Goal: Check status: Check status

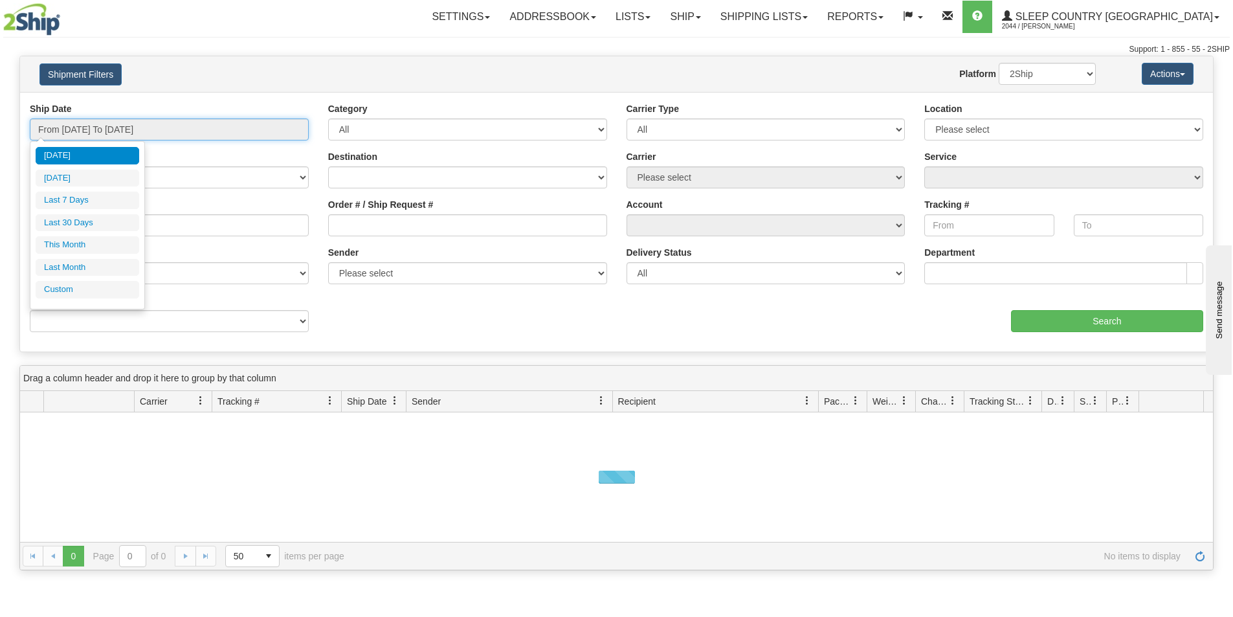
drag, startPoint x: 147, startPoint y: 121, endPoint x: 138, endPoint y: 136, distance: 17.1
click at [147, 120] on input "From 09/12/2025 To 09/13/2025" at bounding box center [169, 129] width 279 height 22
click at [83, 217] on li "Last 30 Days" at bounding box center [88, 222] width 104 height 17
type input "From 08/15/2025 To 09/13/2025"
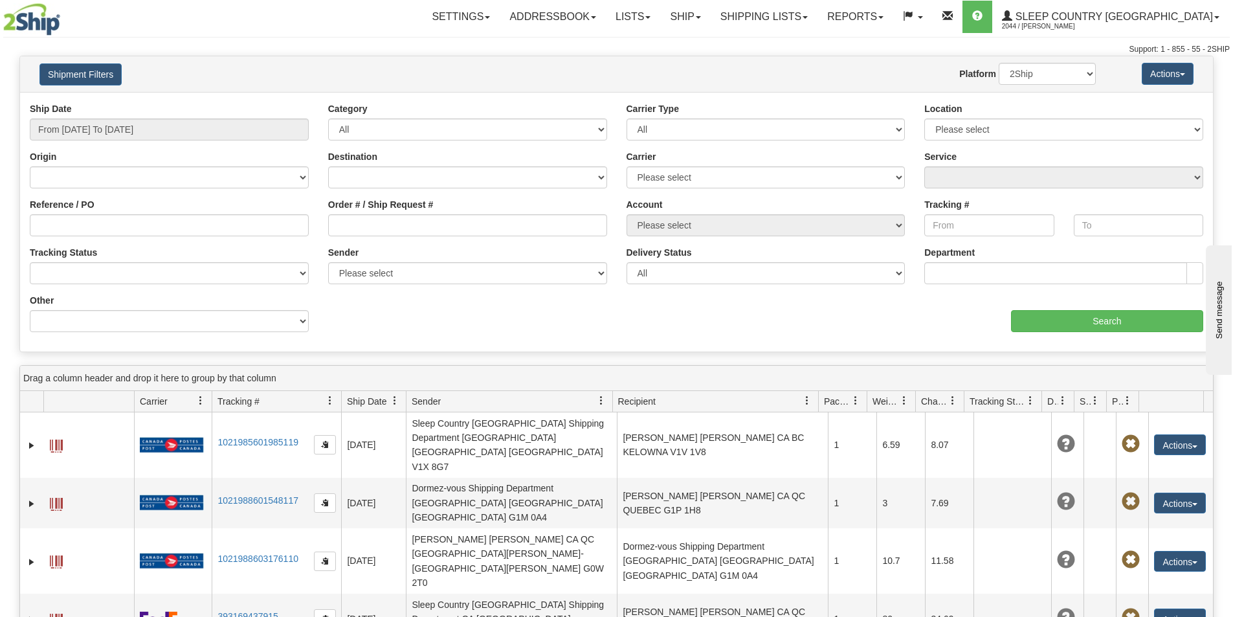
click at [392, 213] on div "Order # / Ship Request #" at bounding box center [467, 217] width 279 height 38
click at [393, 225] on input "Order # / Ship Request #" at bounding box center [467, 225] width 279 height 22
paste input "330I068104"
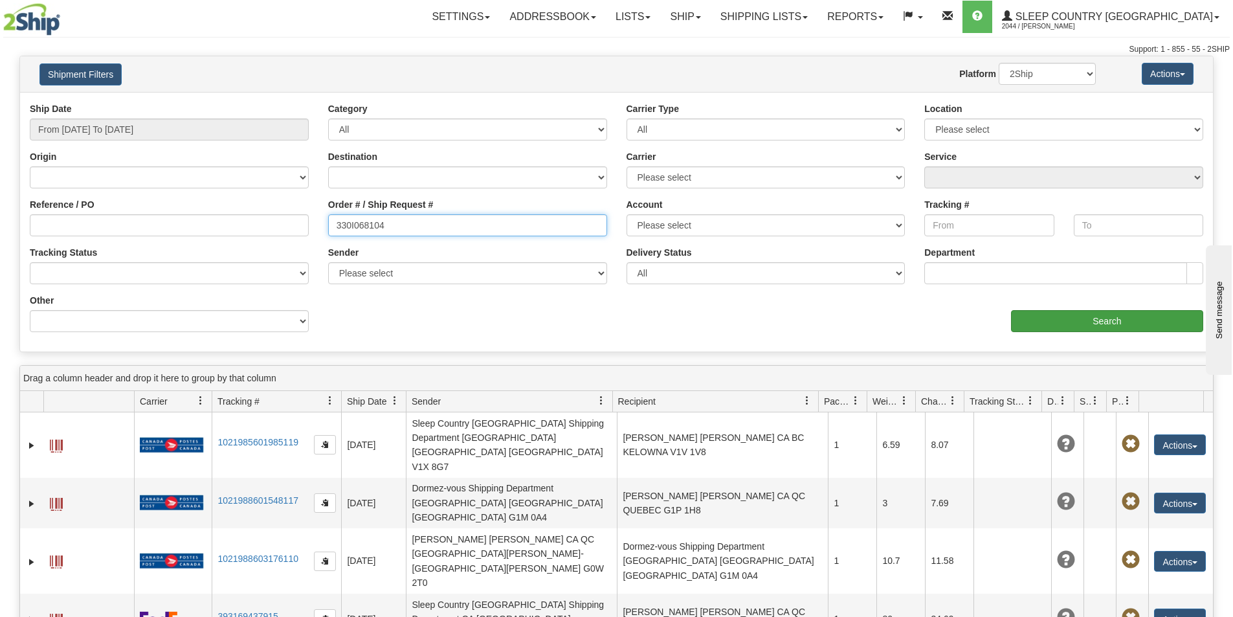
type input "330I068104"
click at [1050, 320] on input "Search" at bounding box center [1107, 321] width 192 height 22
